Goal: Task Accomplishment & Management: Manage account settings

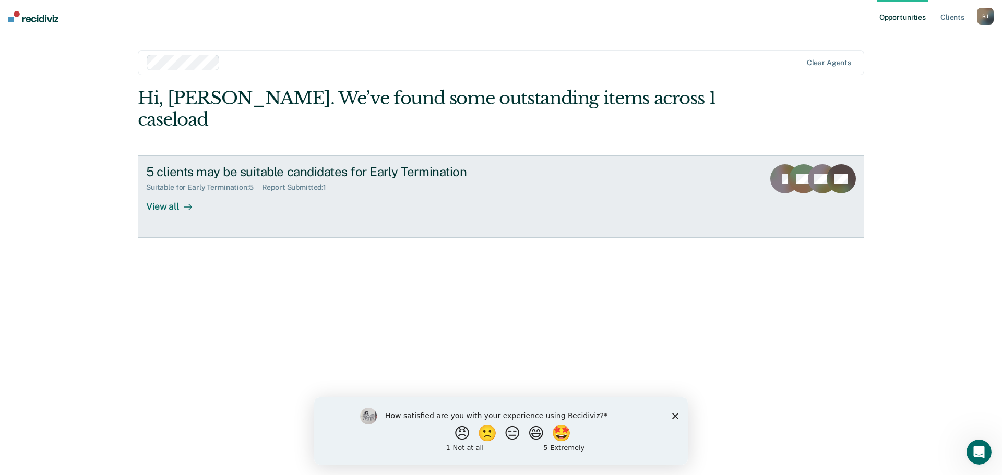
click at [162, 192] on div "View all" at bounding box center [175, 202] width 58 height 20
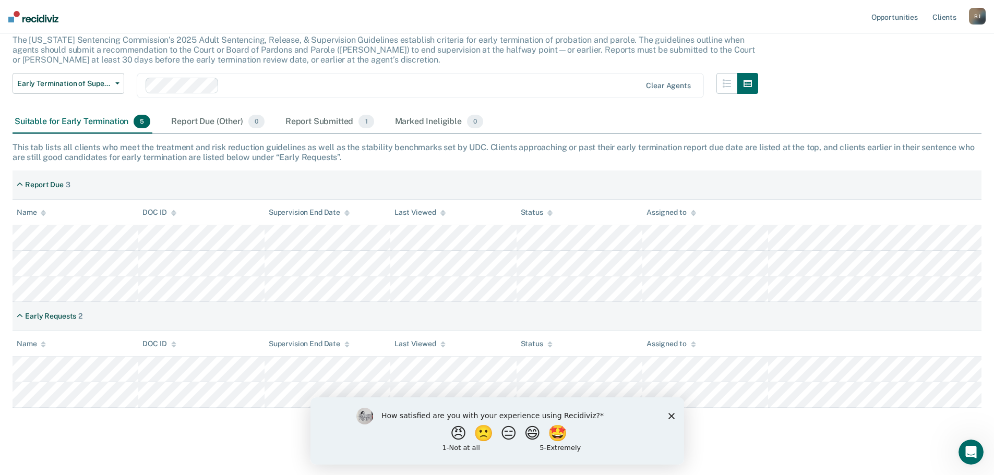
scroll to position [75, 0]
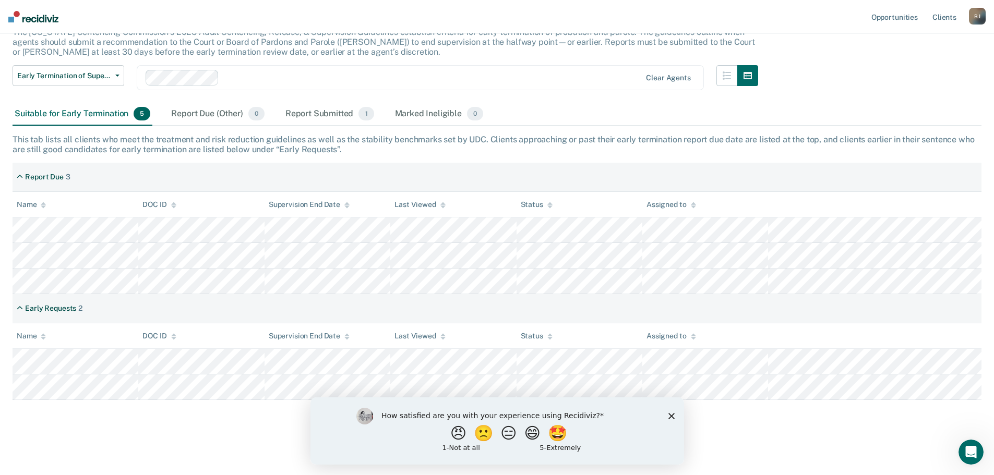
click at [671, 416] on polygon "Close survey" at bounding box center [671, 416] width 6 height 6
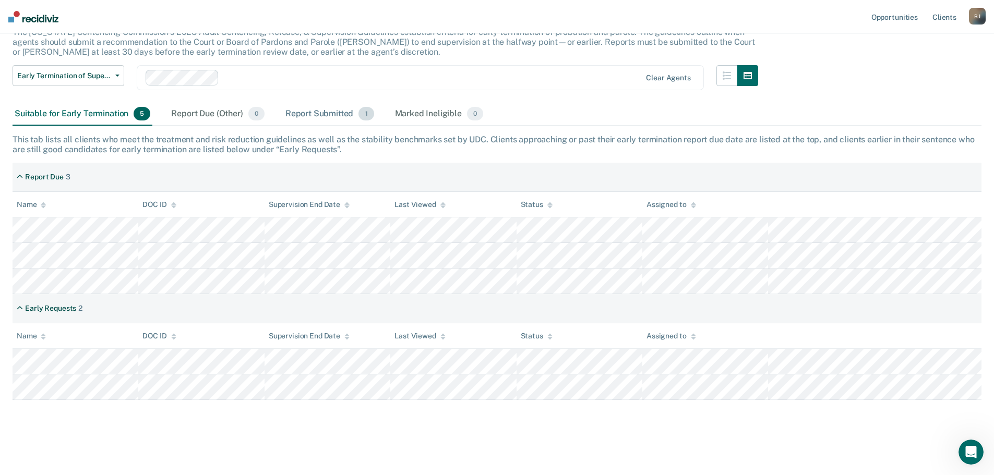
click at [303, 111] on div "Report Submitted 1" at bounding box center [329, 114] width 93 height 23
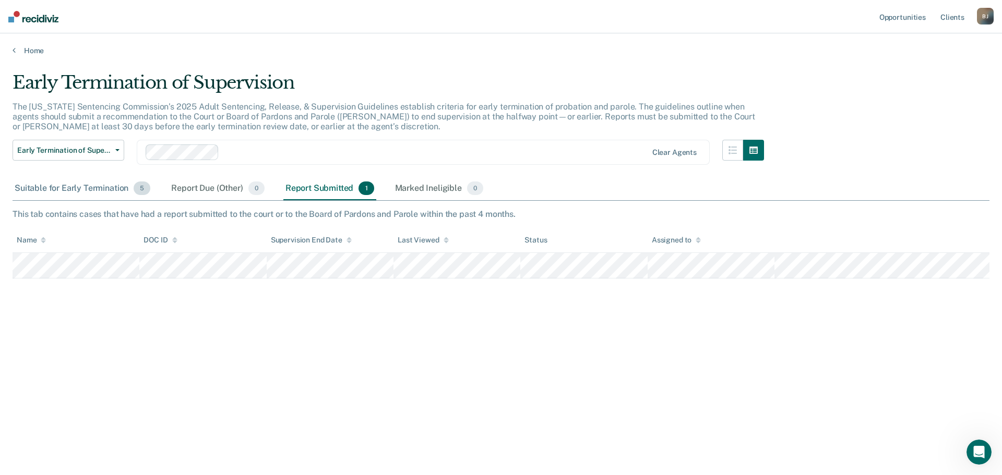
click at [91, 185] on div "Suitable for Early Termination 5" at bounding box center [83, 188] width 140 height 23
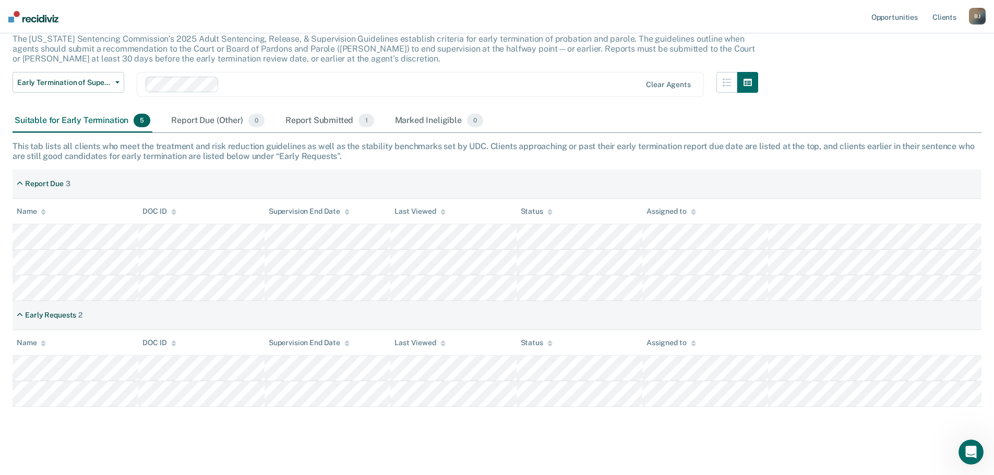
scroll to position [75, 0]
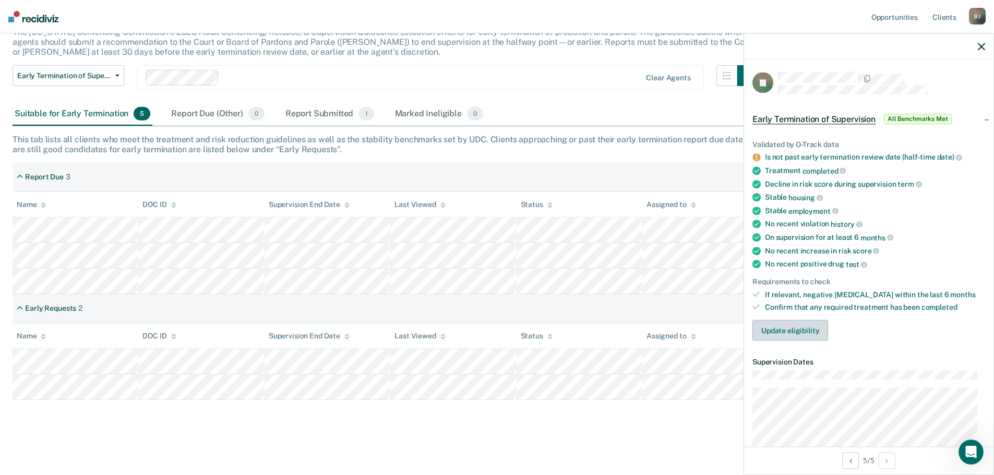
click at [786, 329] on button "Update eligibility" at bounding box center [790, 330] width 76 height 21
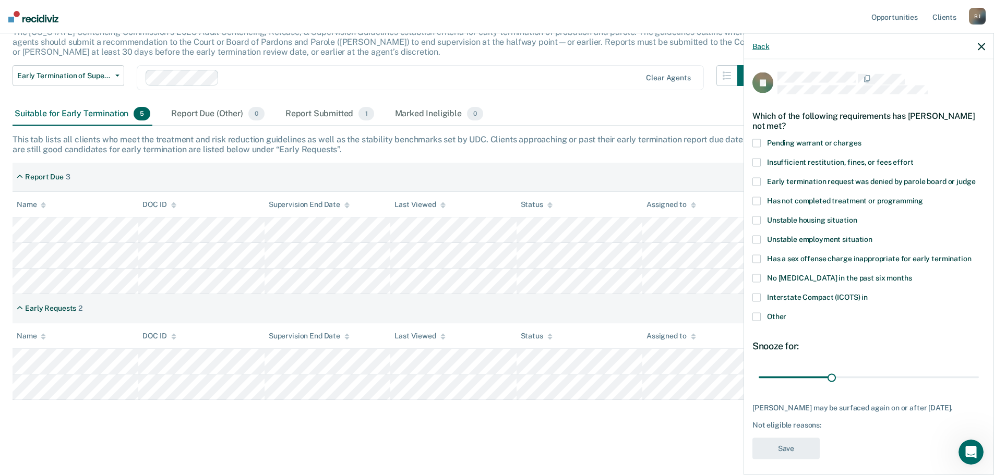
click at [761, 45] on button "Back" at bounding box center [760, 46] width 17 height 9
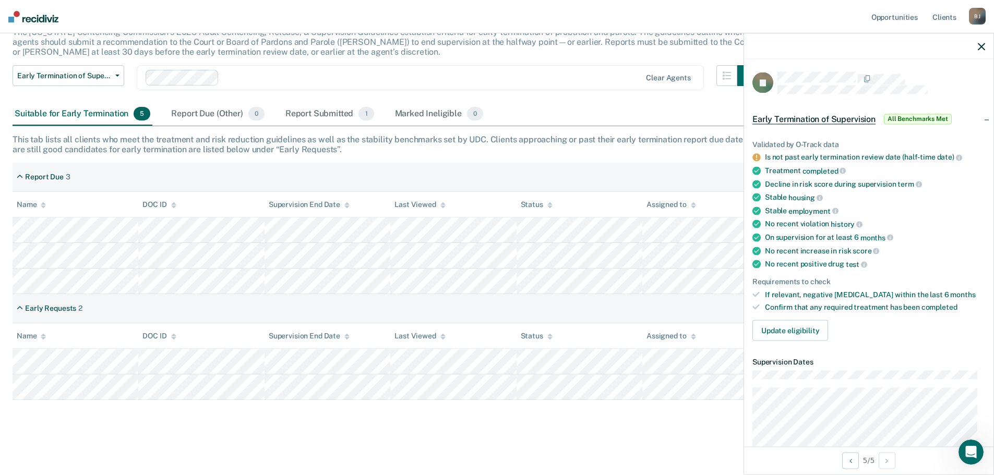
click at [979, 44] on icon "button" at bounding box center [981, 46] width 7 height 7
drag, startPoint x: 765, startPoint y: 157, endPoint x: 947, endPoint y: 152, distance: 181.6
click at [947, 153] on div "Is not past early termination review date (half-time date)" at bounding box center [875, 157] width 220 height 9
copy div "Is not past early termination review date (half-time date"
click at [885, 133] on div "Early Termination of Supervision All Benchmarks Met" at bounding box center [868, 118] width 249 height 33
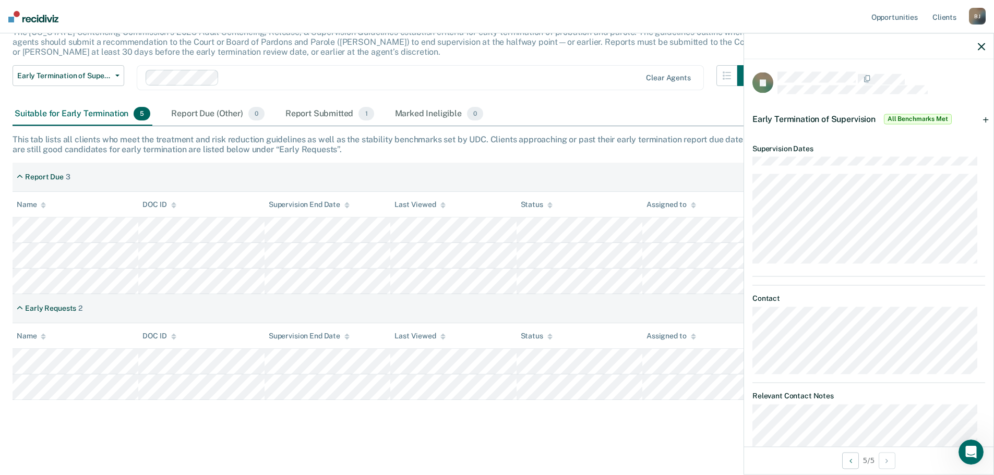
click at [977, 46] on div at bounding box center [868, 46] width 249 height 26
click at [981, 43] on icon "button" at bounding box center [981, 46] width 7 height 7
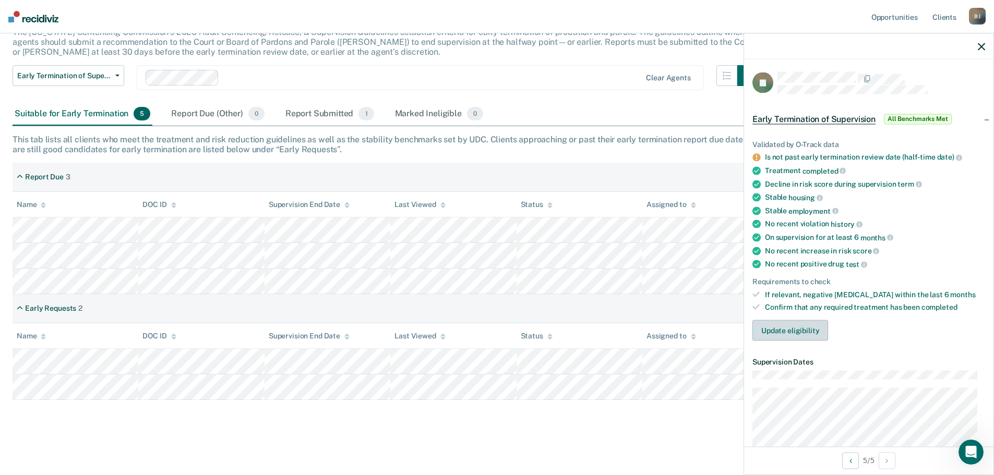
click at [792, 330] on button "Update eligibility" at bounding box center [790, 330] width 76 height 21
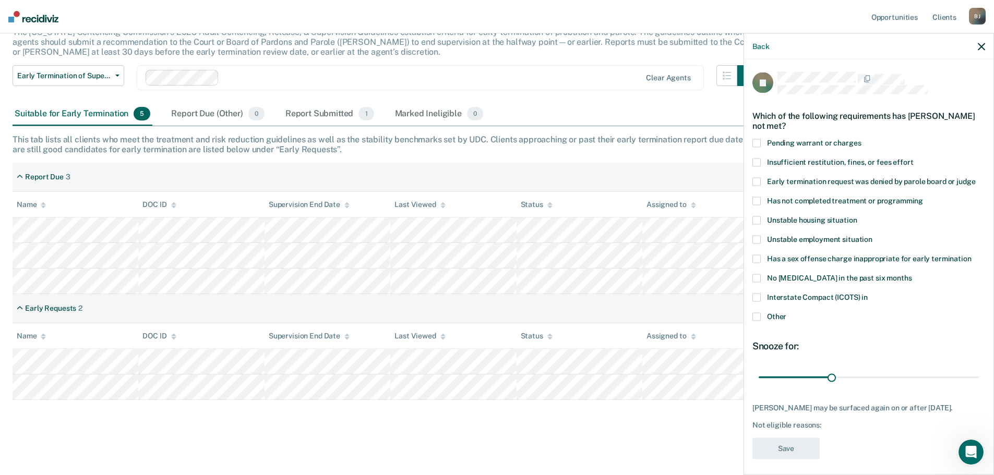
click at [759, 318] on span at bounding box center [756, 317] width 8 height 8
click at [786, 313] on input "Other" at bounding box center [786, 313] width 0 height 0
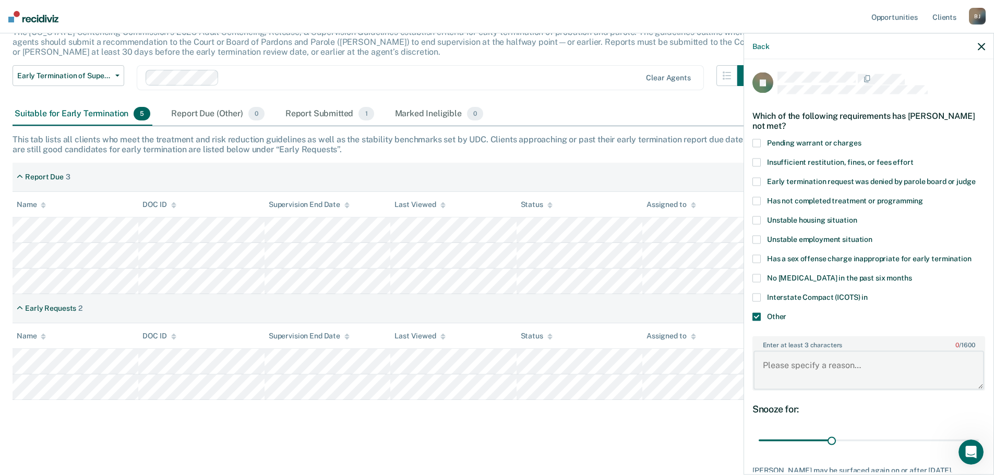
click at [844, 375] on textarea "Enter at least 3 characters 0 / 1600" at bounding box center [868, 370] width 231 height 39
paste textarea "Is not past early termination review date (half-time date"
type textarea "Is not past early termination review date (half-time date."
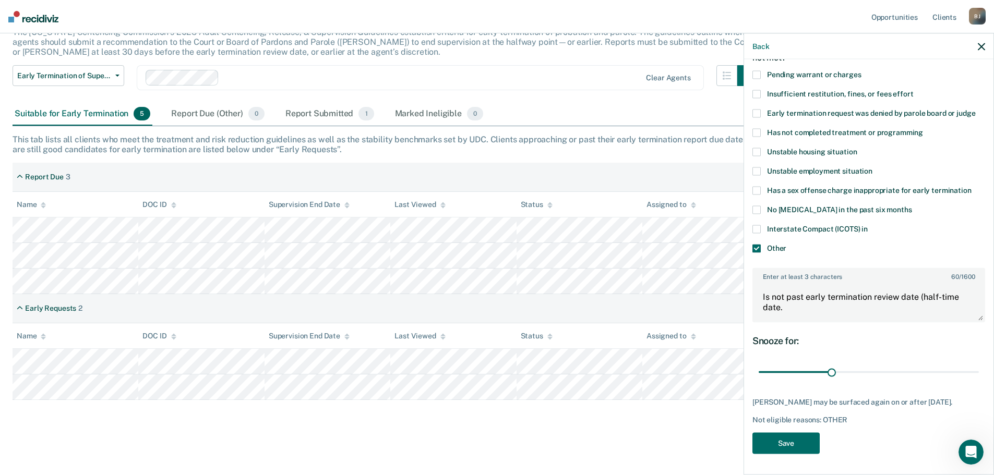
scroll to position [76, 0]
drag, startPoint x: 788, startPoint y: 444, endPoint x: 752, endPoint y: 449, distance: 36.3
click at [788, 444] on button "Save" at bounding box center [785, 442] width 67 height 21
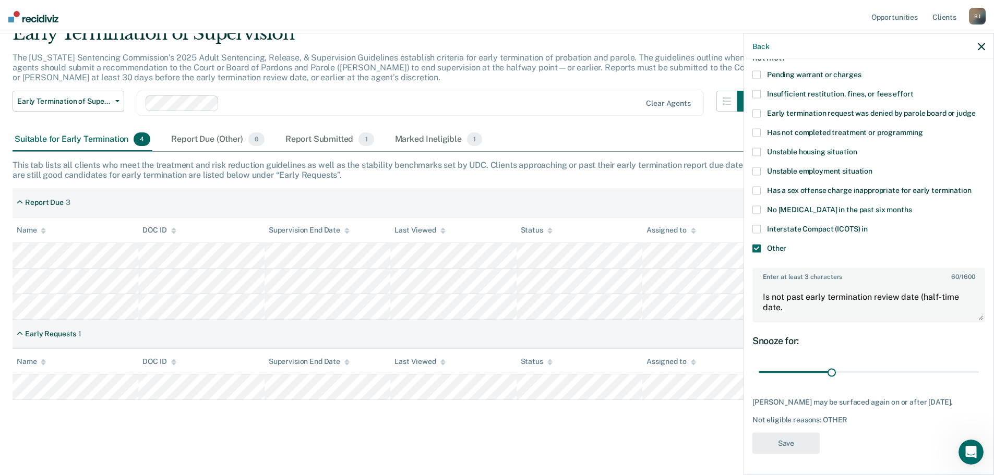
scroll to position [49, 0]
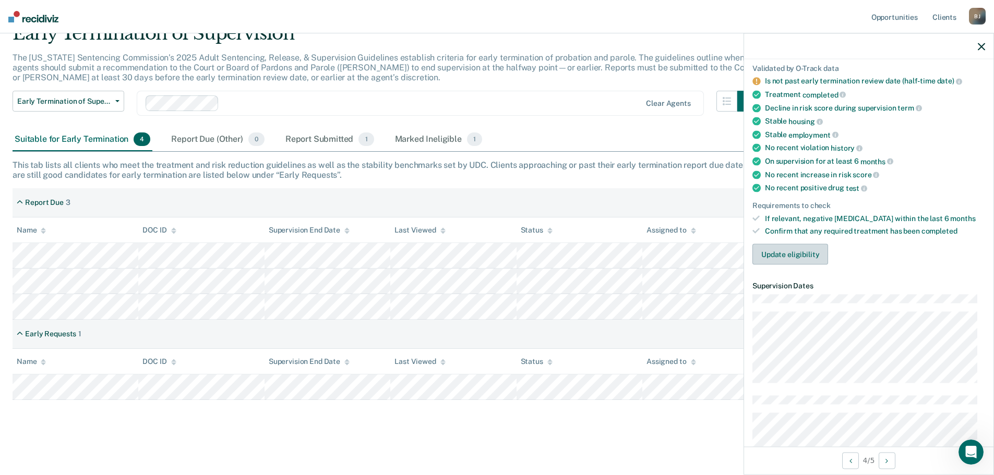
click at [814, 258] on button "Update eligibility" at bounding box center [790, 254] width 76 height 21
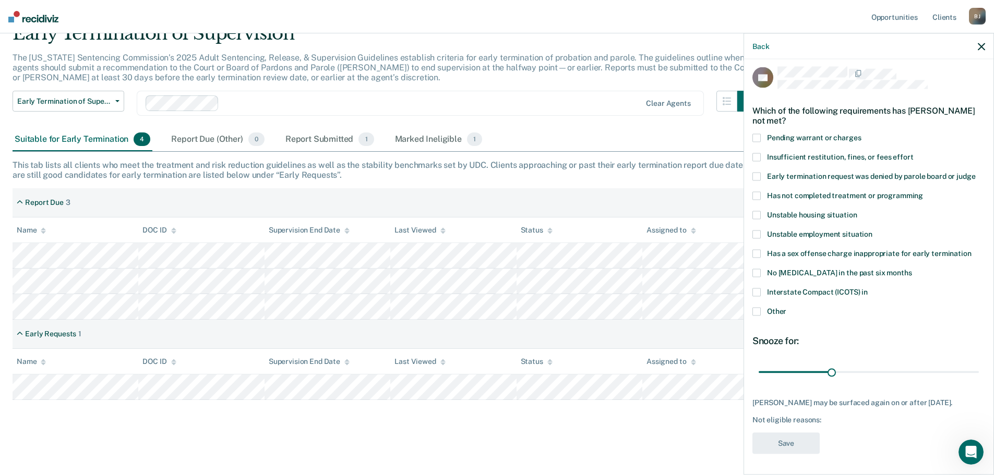
scroll to position [13, 0]
click at [757, 172] on span at bounding box center [756, 176] width 8 height 8
click at [975, 172] on input "Early termination request was denied by parole board or judge" at bounding box center [975, 172] width 0 height 0
click at [785, 438] on button "Save" at bounding box center [785, 442] width 67 height 21
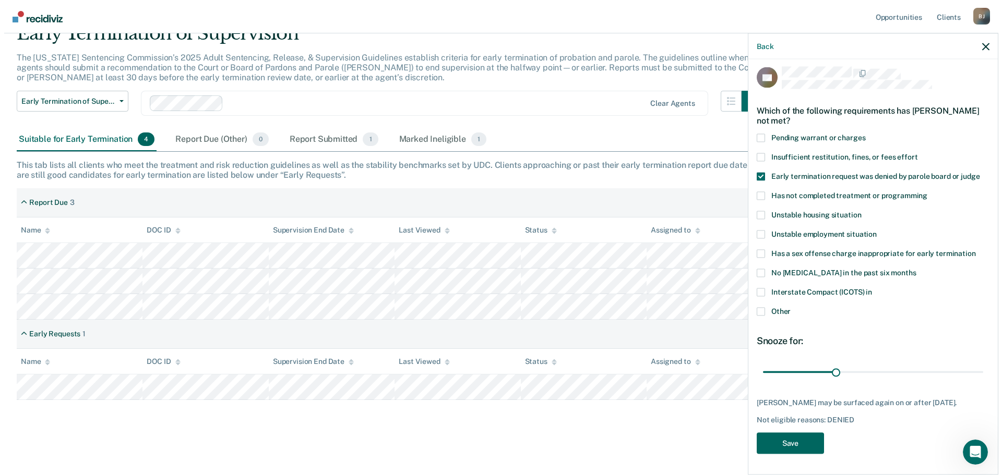
scroll to position [0, 0]
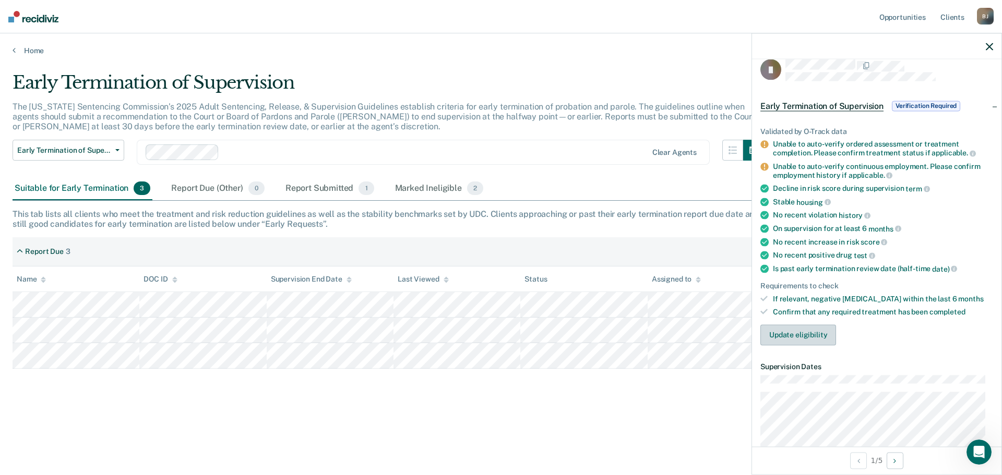
click at [791, 338] on button "Update eligibility" at bounding box center [798, 335] width 76 height 21
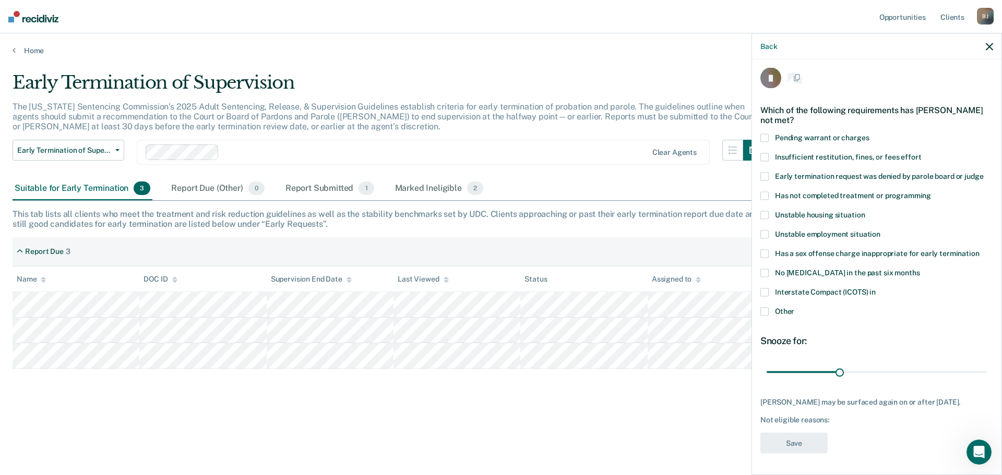
scroll to position [4, 0]
drag, startPoint x: 766, startPoint y: 309, endPoint x: 785, endPoint y: 318, distance: 20.8
click at [766, 310] on span at bounding box center [764, 312] width 8 height 8
click at [794, 308] on input "Other" at bounding box center [794, 308] width 0 height 0
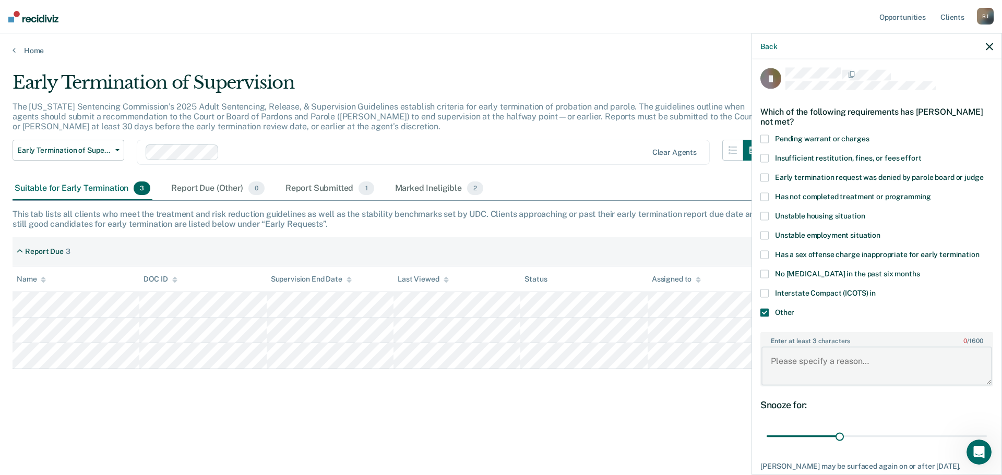
click at [816, 371] on textarea "Enter at least 3 characters 0 / 1600" at bounding box center [876, 366] width 231 height 39
type textarea "I"
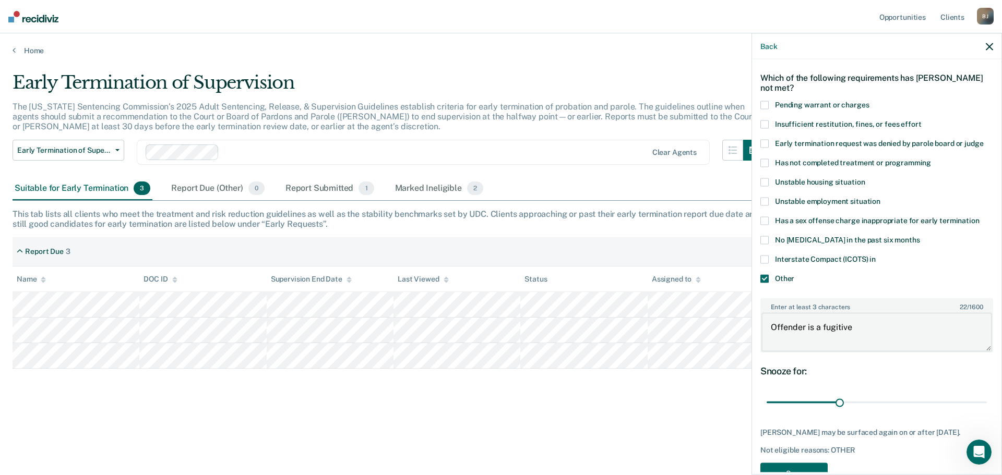
scroll to position [56, 0]
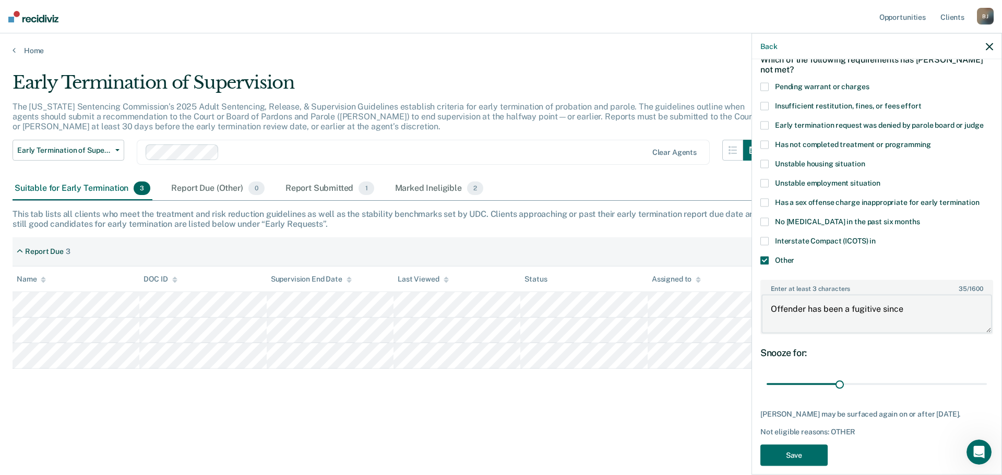
click at [923, 308] on textarea "Offender has been a fugitive since" at bounding box center [876, 314] width 231 height 39
type textarea "Offender has been a fugitive since [DATE]"
click at [801, 454] on button "Save" at bounding box center [793, 454] width 67 height 21
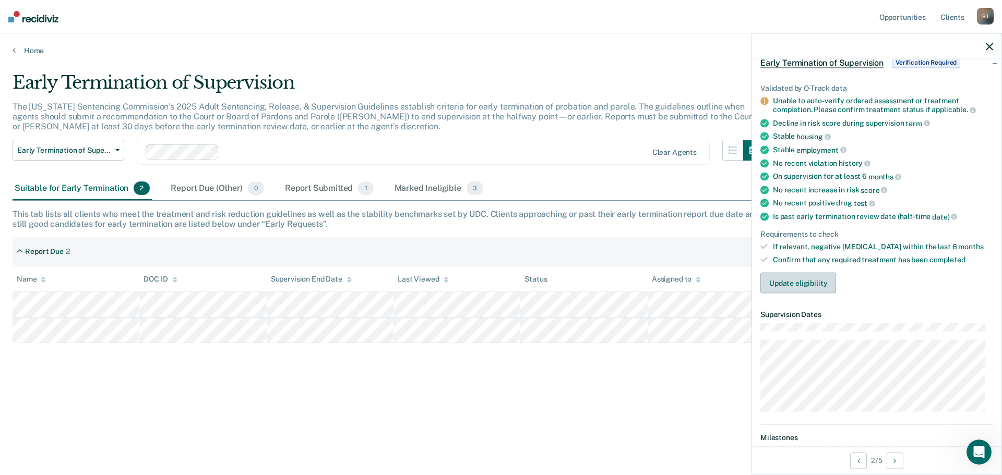
click at [801, 283] on button "Update eligibility" at bounding box center [798, 282] width 76 height 21
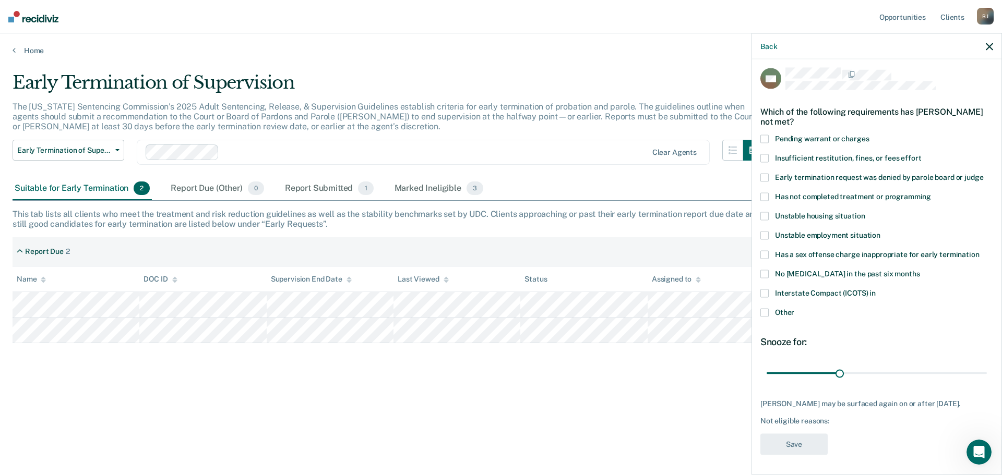
click at [768, 195] on label "Has not completed treatment or programming" at bounding box center [876, 198] width 233 height 11
click at [931, 193] on input "Has not completed treatment or programming" at bounding box center [931, 193] width 0 height 0
click at [798, 439] on button "Save" at bounding box center [793, 444] width 67 height 21
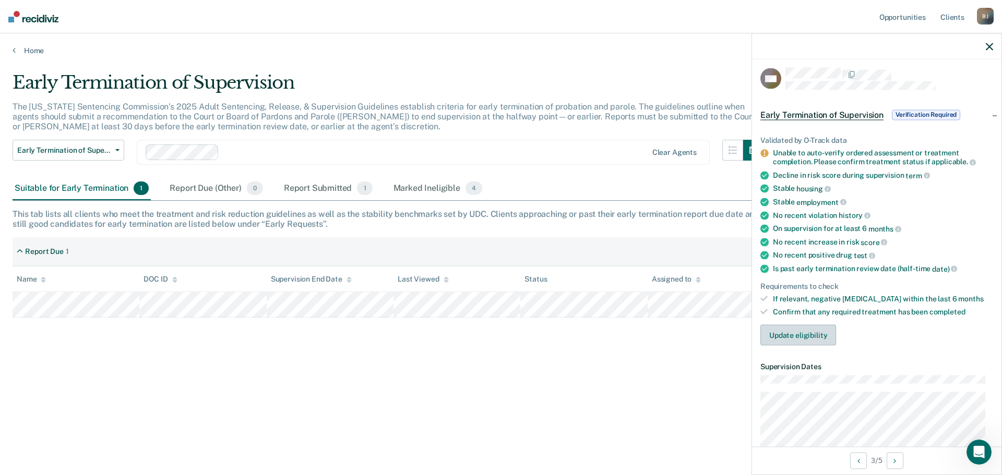
click at [782, 332] on button "Update eligibility" at bounding box center [798, 335] width 76 height 21
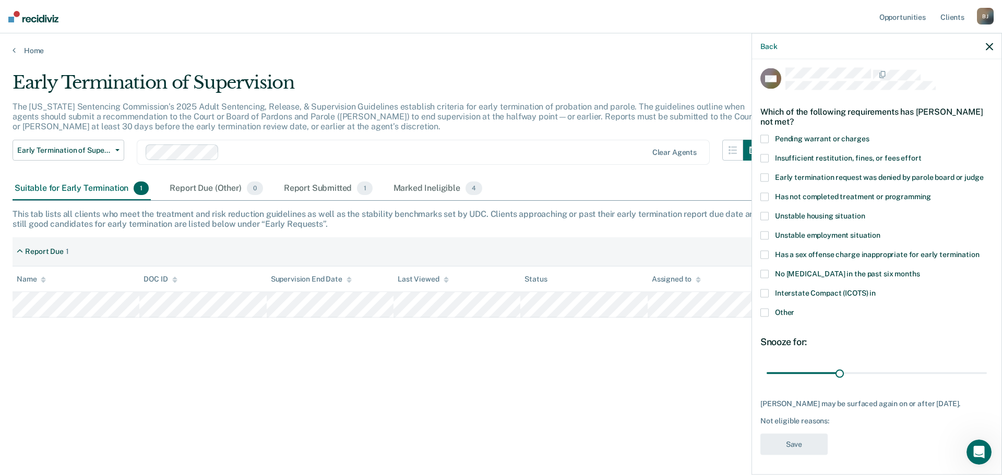
click at [765, 195] on span at bounding box center [764, 197] width 8 height 8
click at [931, 193] on input "Has not completed treatment or programming" at bounding box center [931, 193] width 0 height 0
click at [763, 312] on span at bounding box center [764, 312] width 8 height 8
click at [794, 308] on input "Other" at bounding box center [794, 308] width 0 height 0
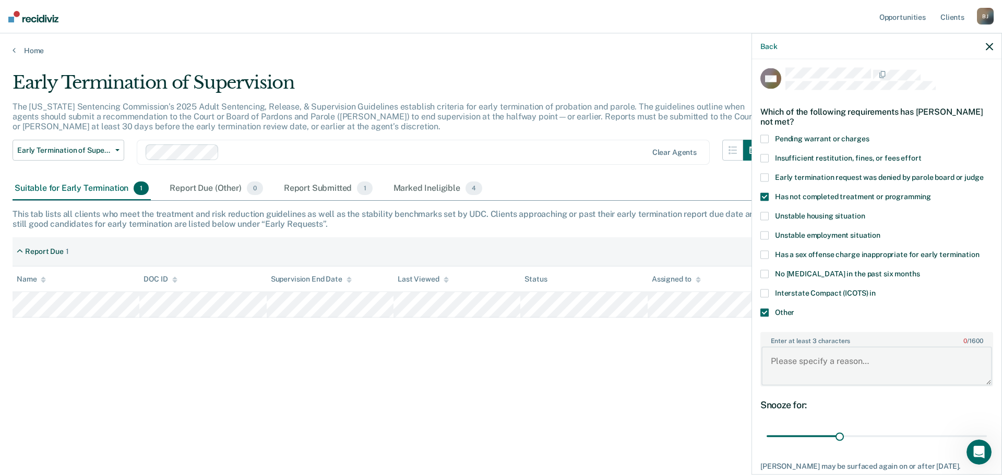
click at [808, 362] on textarea "Enter at least 3 characters 0 / 1600" at bounding box center [876, 366] width 231 height 39
click at [846, 357] on textarea "Enter at least 3 characters 0 / 1600" at bounding box center [876, 366] width 231 height 39
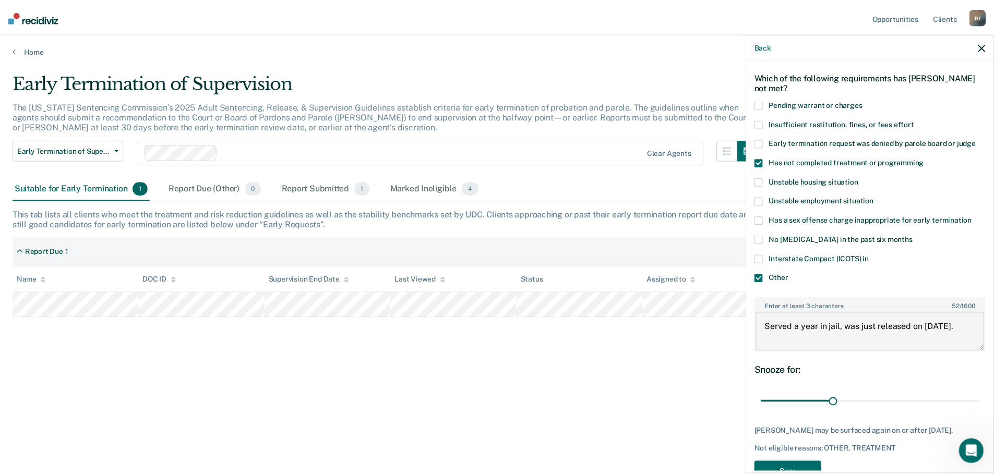
scroll to position [56, 0]
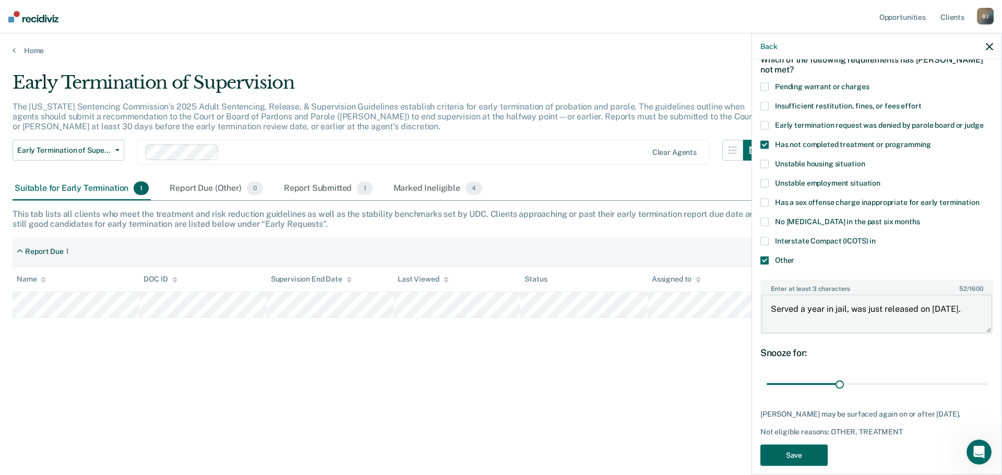
type textarea "Served a year in jail, was just released on [DATE]."
click at [781, 466] on button "Save" at bounding box center [793, 454] width 67 height 21
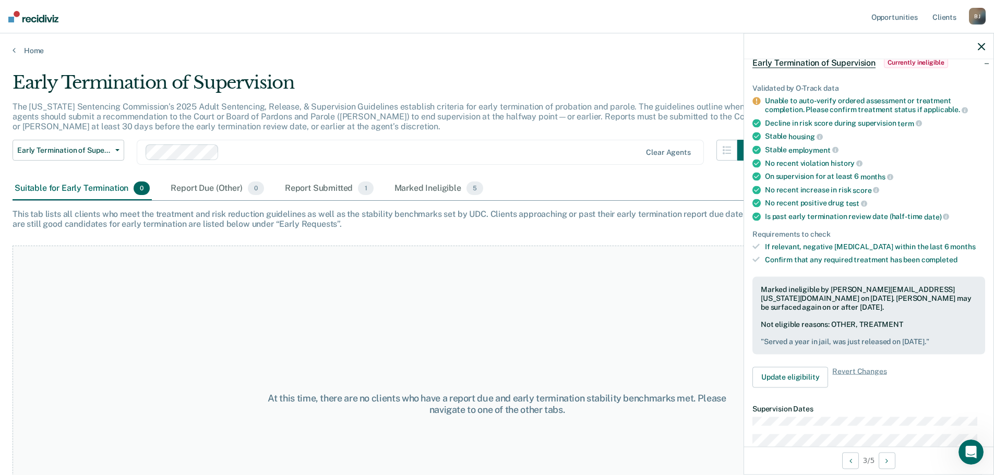
click at [976, 17] on div "[PERSON_NAME]" at bounding box center [977, 16] width 17 height 17
click at [922, 67] on link "Log Out" at bounding box center [935, 68] width 84 height 9
